Goal: Download file/media

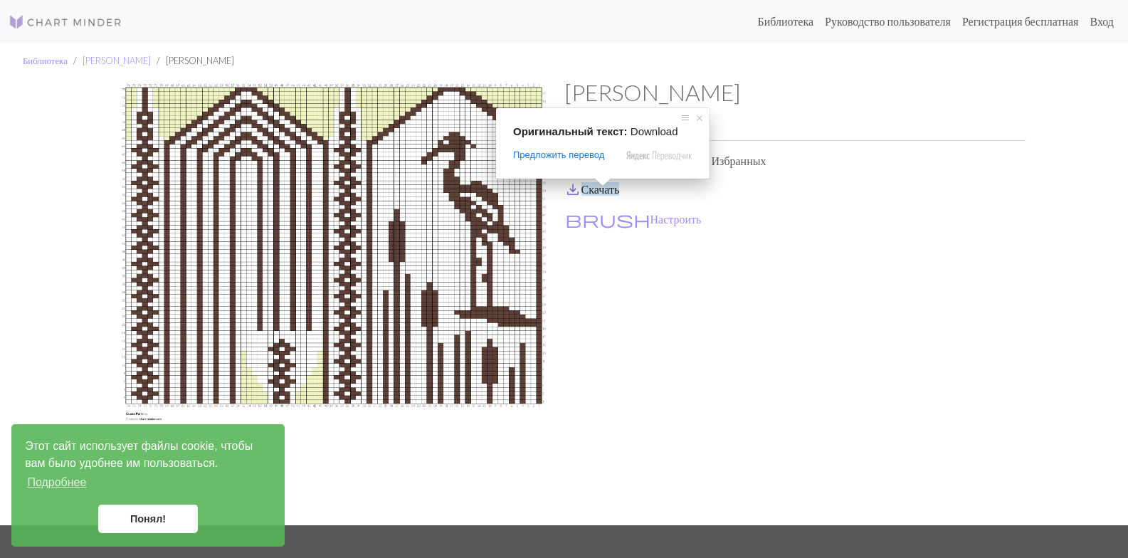
click at [605, 191] on ya-tr-span "Скачать" at bounding box center [600, 189] width 38 height 14
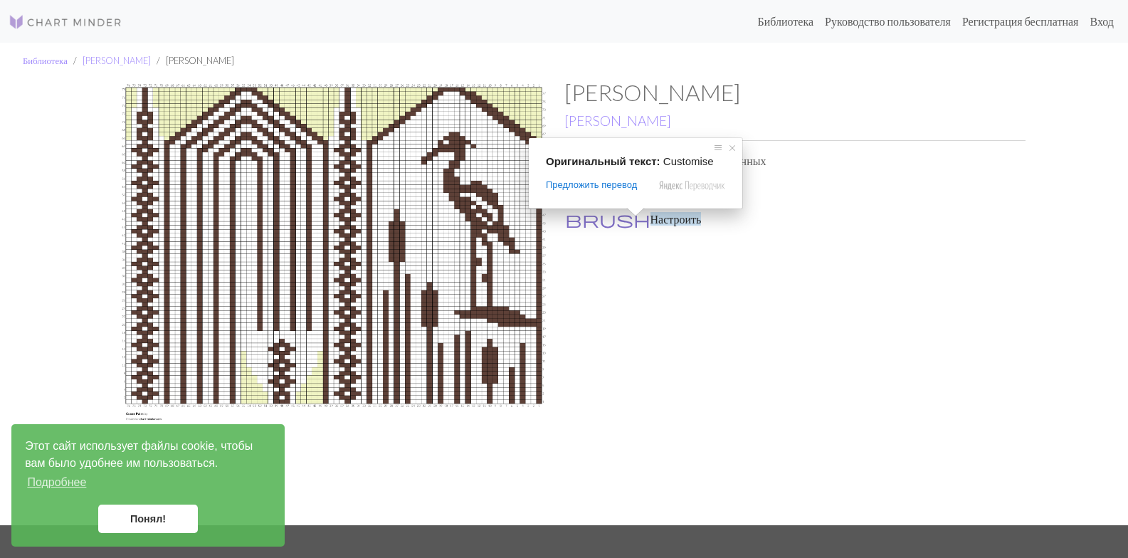
click at [650, 220] on ya-tr-span "Настроить" at bounding box center [675, 219] width 51 height 14
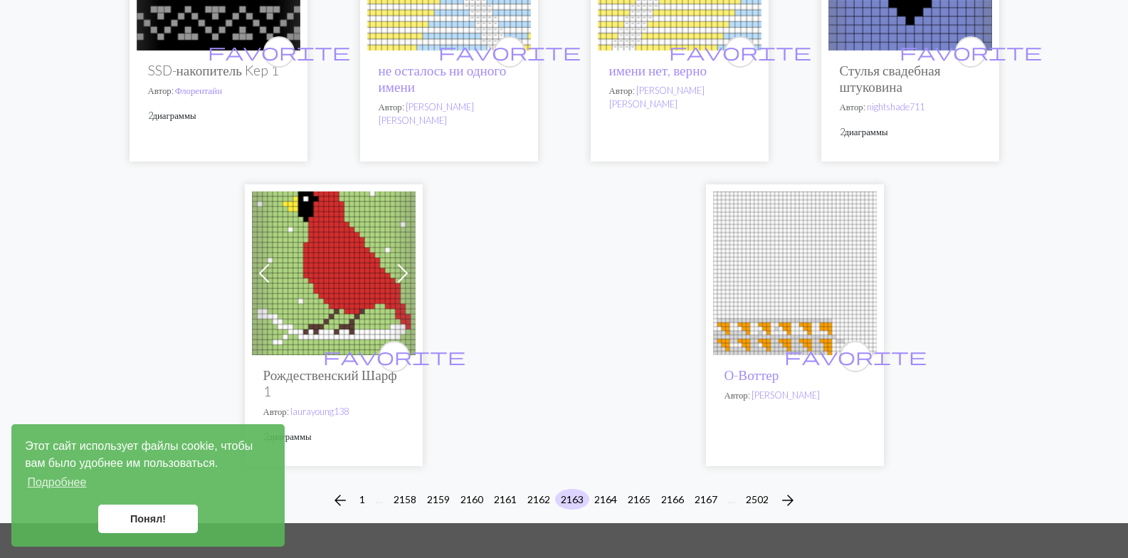
scroll to position [3699, 0]
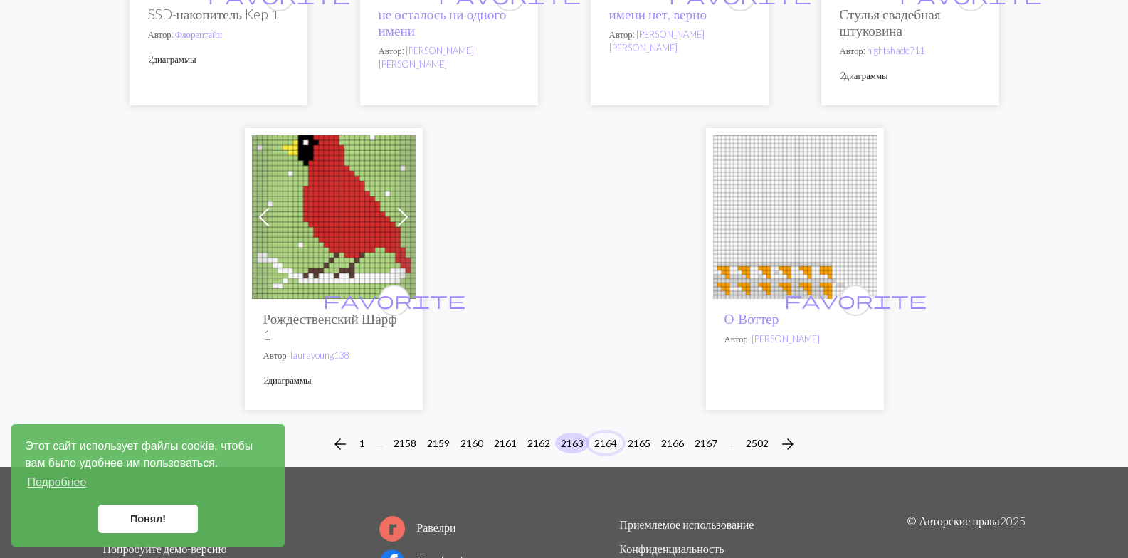
click at [604, 433] on button "2164" at bounding box center [605, 443] width 34 height 21
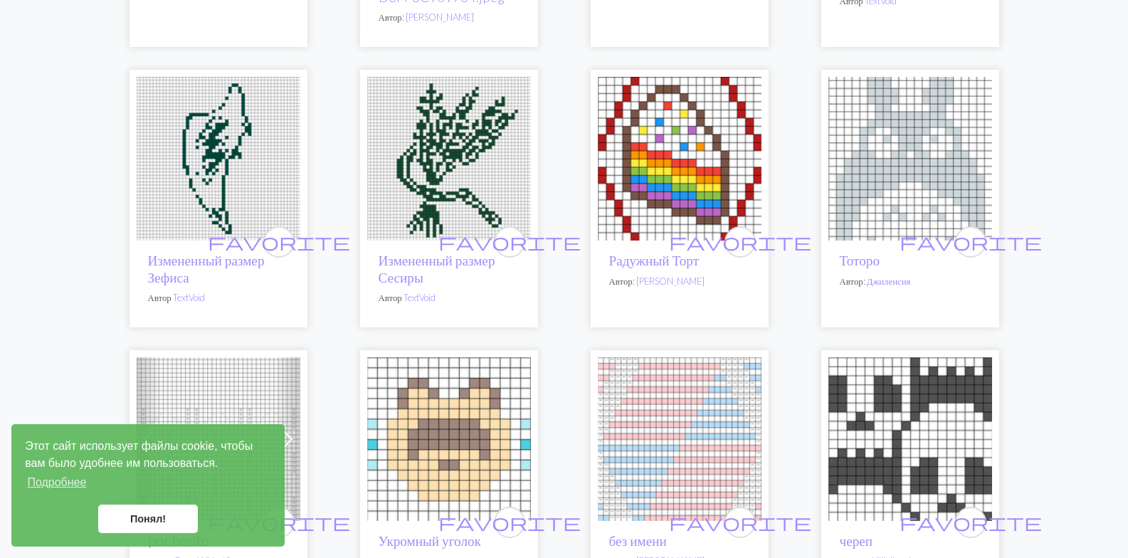
scroll to position [2134, 0]
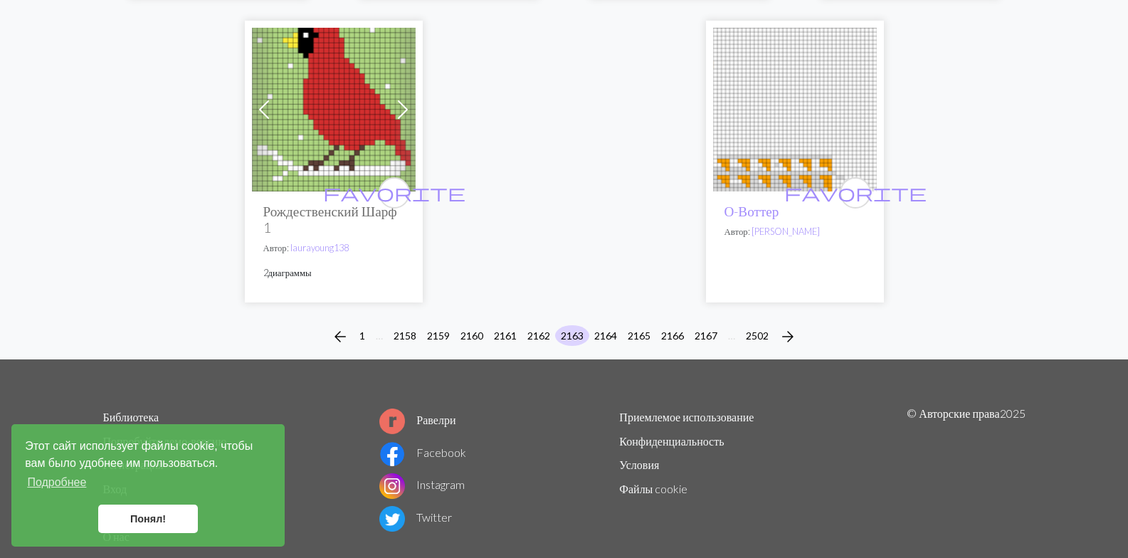
scroll to position [3531, 0]
